Goal: Task Accomplishment & Management: Use online tool/utility

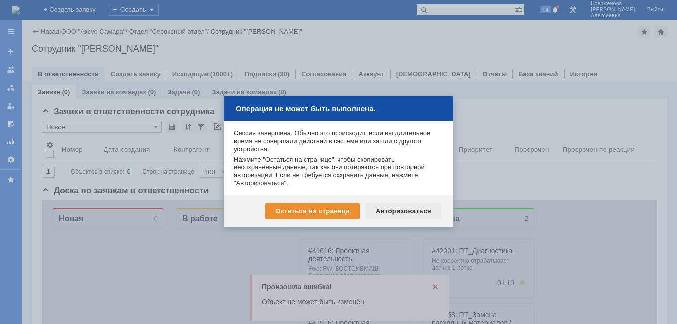
click at [401, 210] on div "Авторизоваться" at bounding box center [403, 211] width 75 height 16
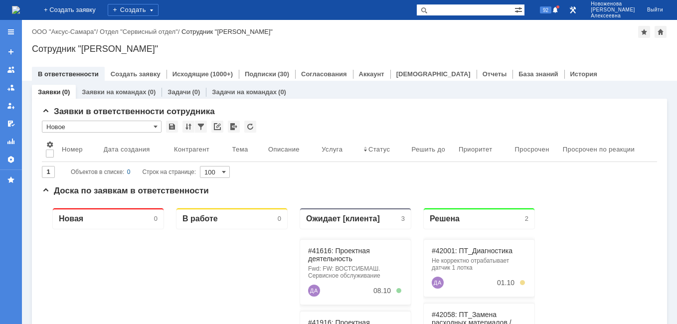
click at [491, 10] on input "text" at bounding box center [465, 10] width 98 height 12
paste input "28850"
type input "28850"
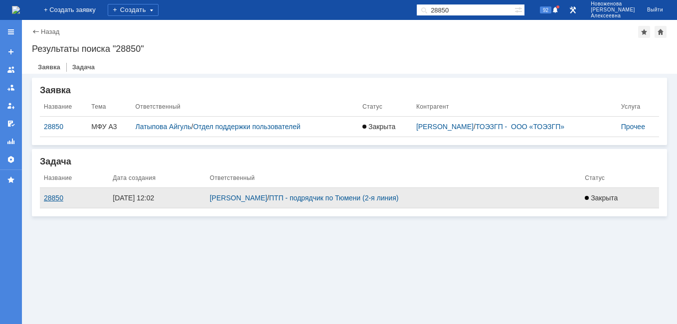
click at [56, 197] on div "28850" at bounding box center [74, 198] width 61 height 8
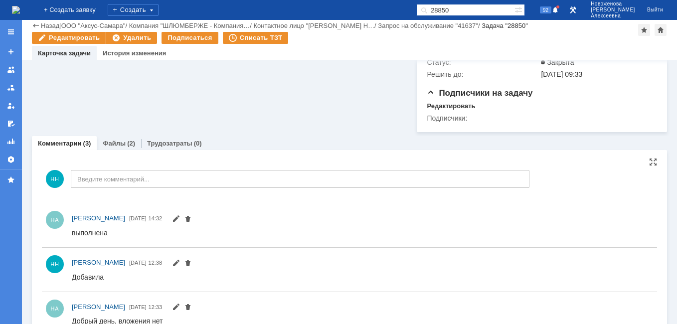
scroll to position [549, 0]
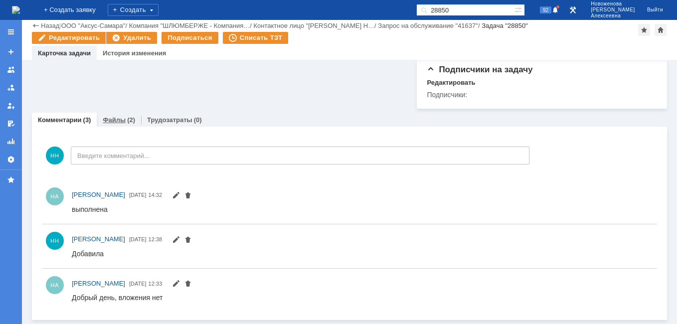
click at [113, 124] on link "Файлы" at bounding box center [114, 119] width 23 height 7
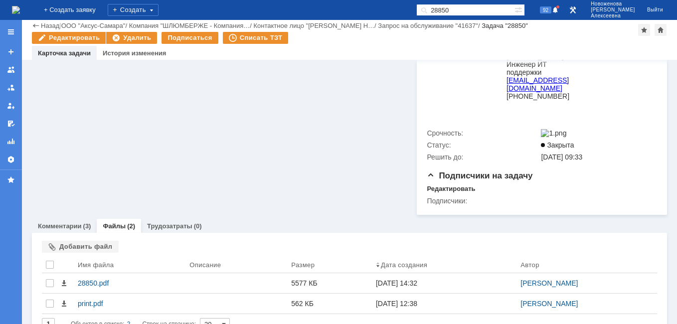
scroll to position [466, 0]
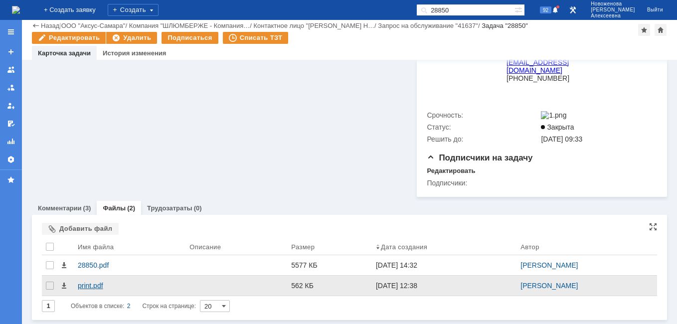
click at [89, 285] on div "print.pdf" at bounding box center [130, 286] width 104 height 8
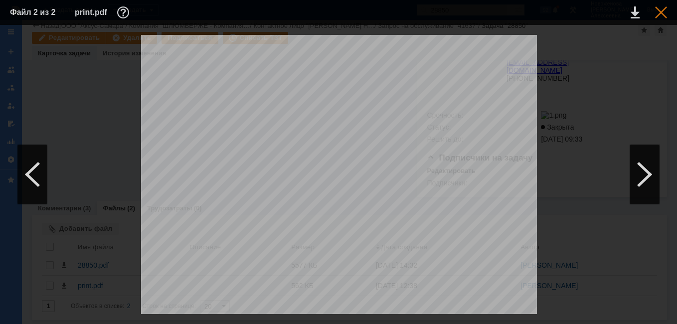
click at [662, 13] on div at bounding box center [661, 12] width 12 height 12
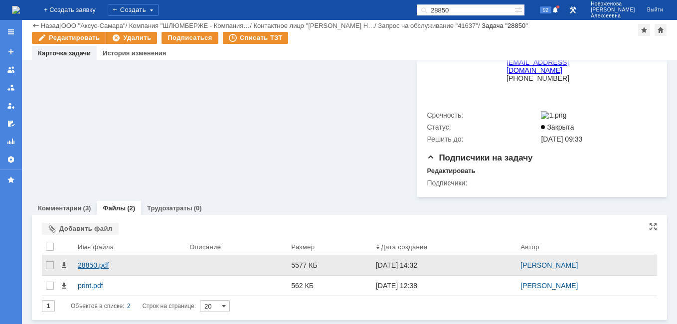
click at [92, 261] on div "28850.pdf" at bounding box center [130, 265] width 104 height 8
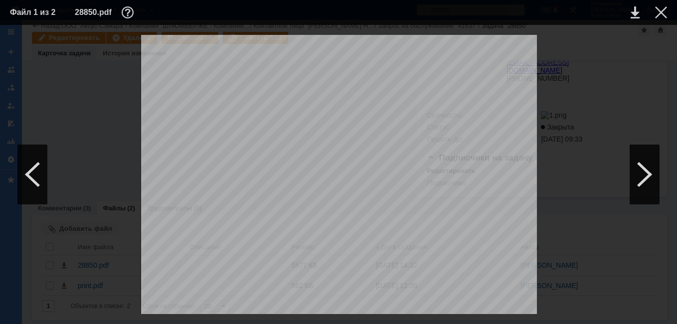
scroll to position [199, 0]
click at [661, 12] on div at bounding box center [661, 12] width 12 height 12
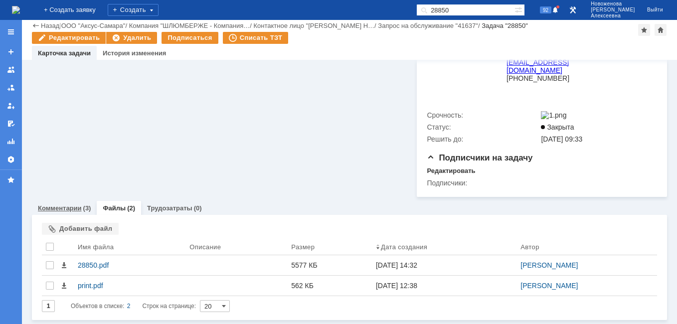
click at [54, 206] on link "Комментарии" at bounding box center [60, 207] width 44 height 7
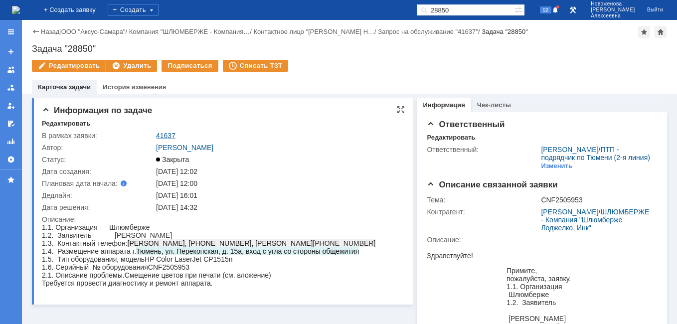
click at [164, 137] on link "41637" at bounding box center [165, 136] width 19 height 8
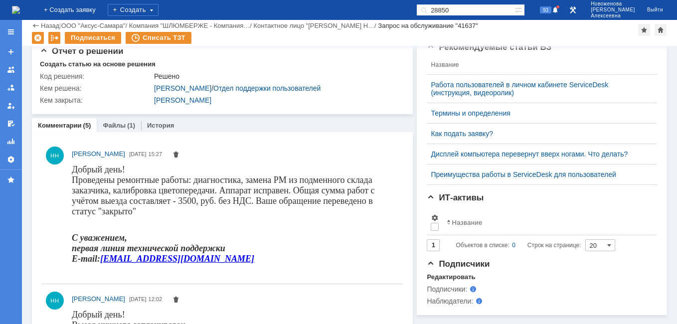
click at [20, 10] on img at bounding box center [16, 10] width 8 height 8
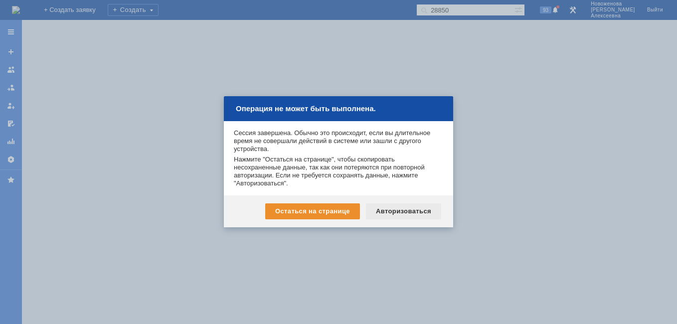
click at [389, 212] on div "Авторизоваться" at bounding box center [403, 211] width 75 height 16
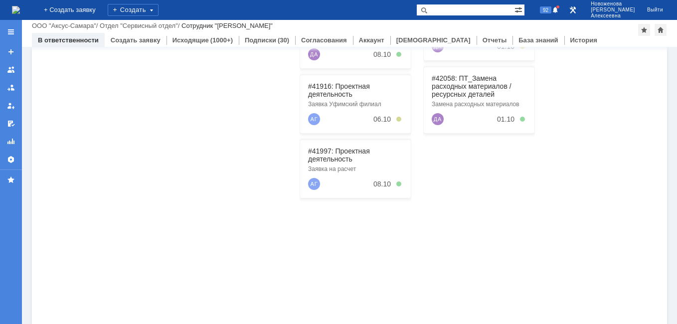
scroll to position [249, 0]
